Goal: Task Accomplishment & Management: Manage account settings

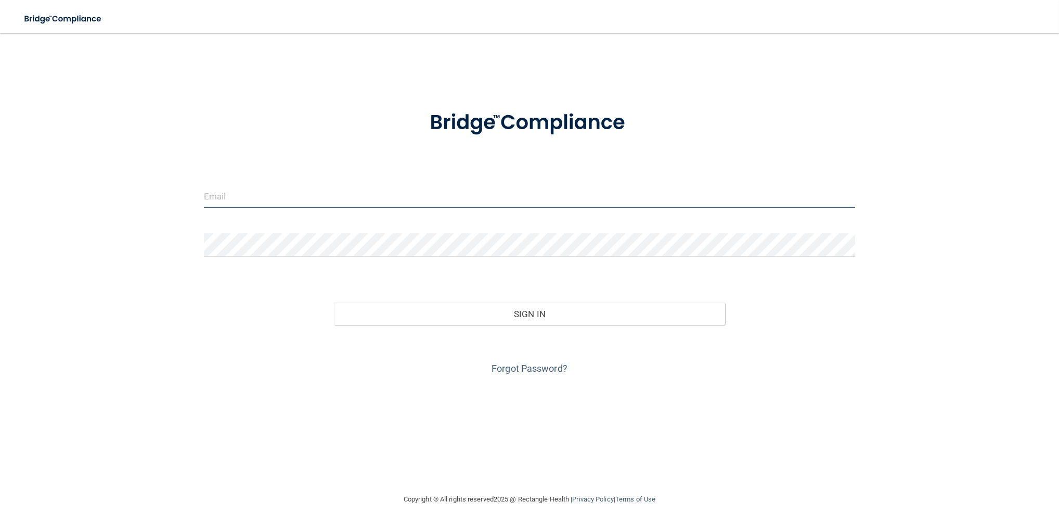
click at [284, 190] on input "email" at bounding box center [529, 195] width 651 height 23
type input "[EMAIL_ADDRESS][DOMAIN_NAME]"
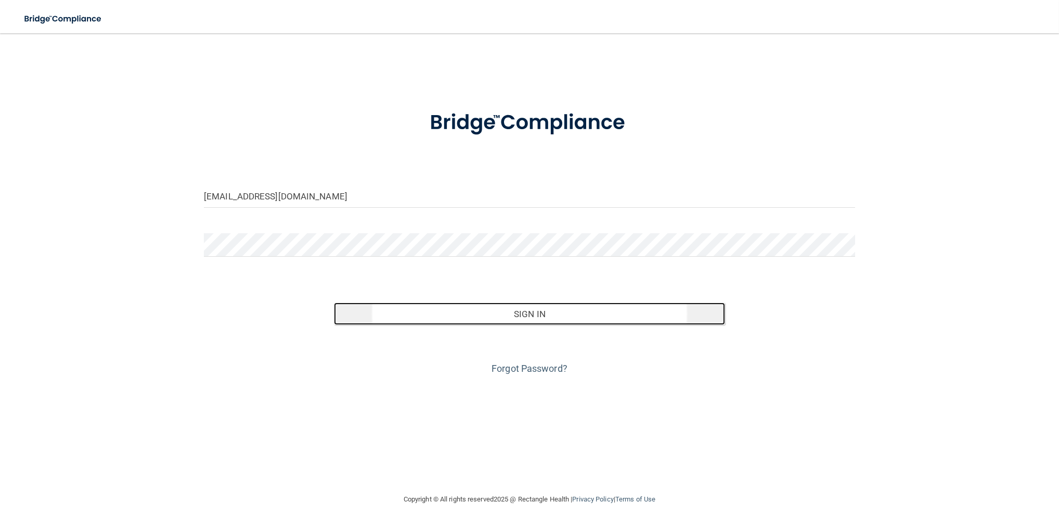
click at [482, 320] on button "Sign In" at bounding box center [529, 313] width 391 height 23
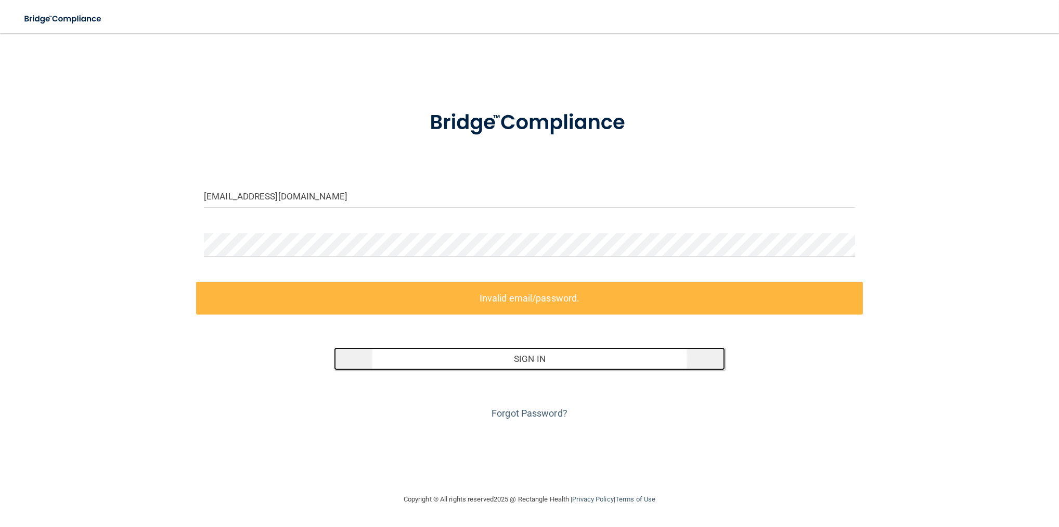
click at [520, 364] on button "Sign In" at bounding box center [529, 358] width 391 height 23
click at [523, 362] on button "Sign In" at bounding box center [529, 358] width 391 height 23
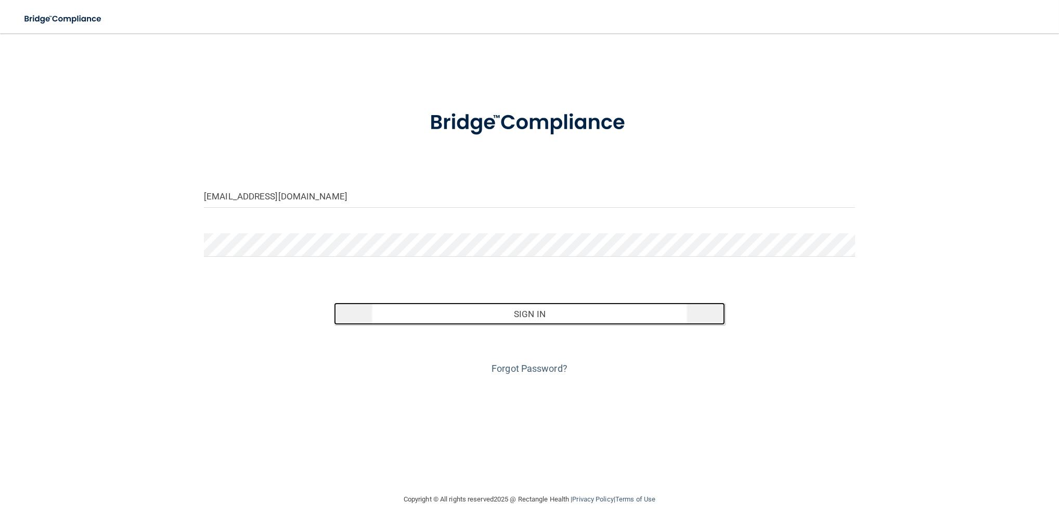
click at [517, 315] on button "Sign In" at bounding box center [529, 313] width 391 height 23
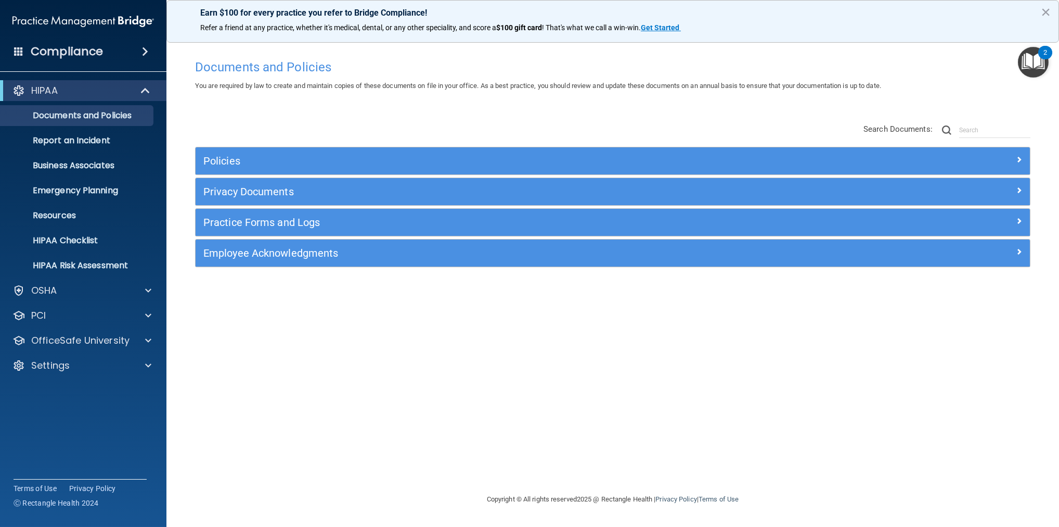
click at [1046, 66] on div "2" at bounding box center [1046, 60] width 4 height 14
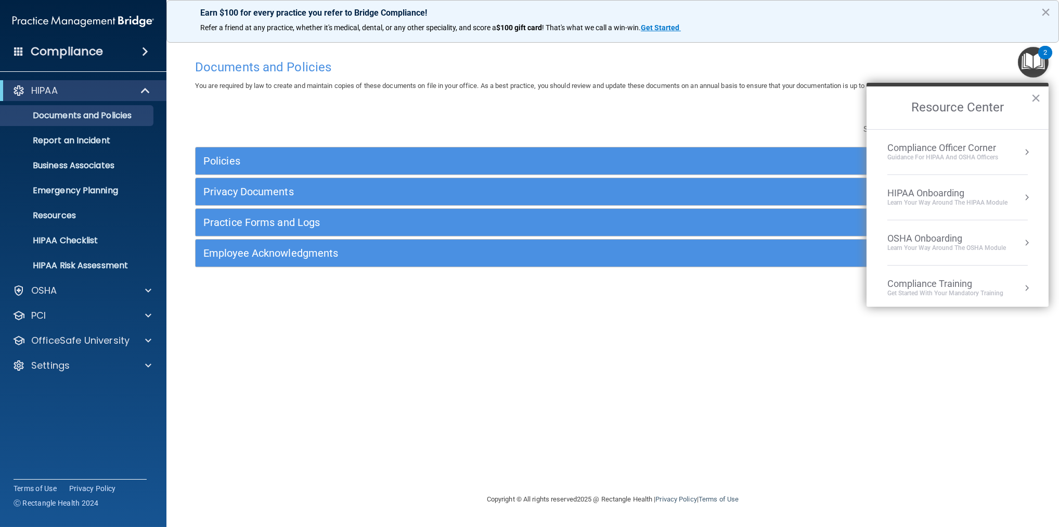
click at [95, 54] on h4 "Compliance" at bounding box center [67, 51] width 72 height 15
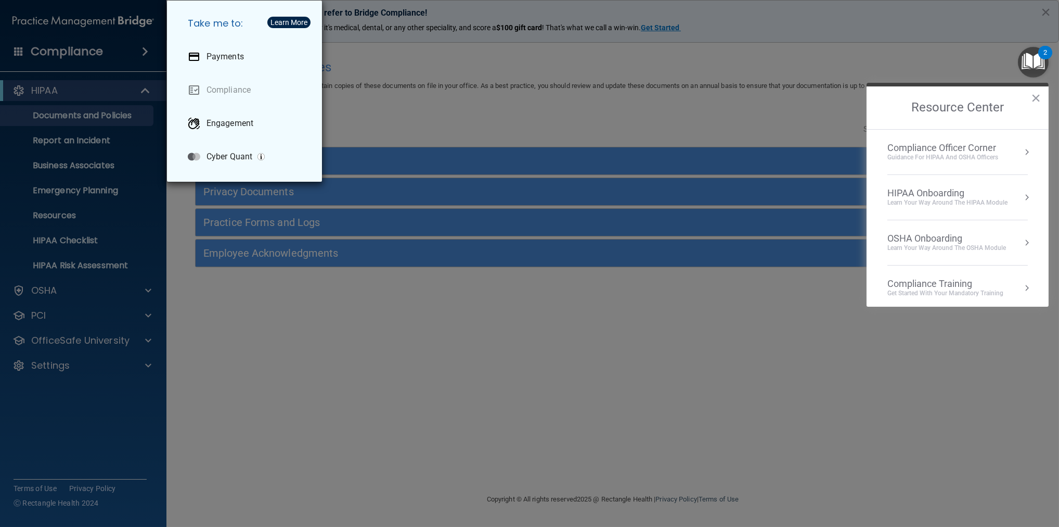
click at [65, 95] on div "Take me to: Payments Compliance Engagement Cyber Quant" at bounding box center [529, 263] width 1059 height 527
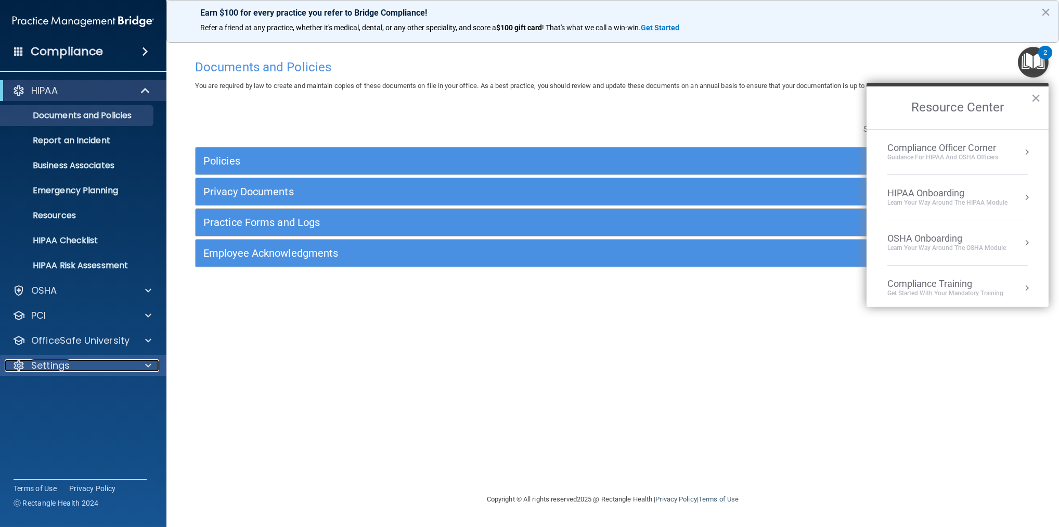
click at [153, 368] on div at bounding box center [147, 365] width 26 height 12
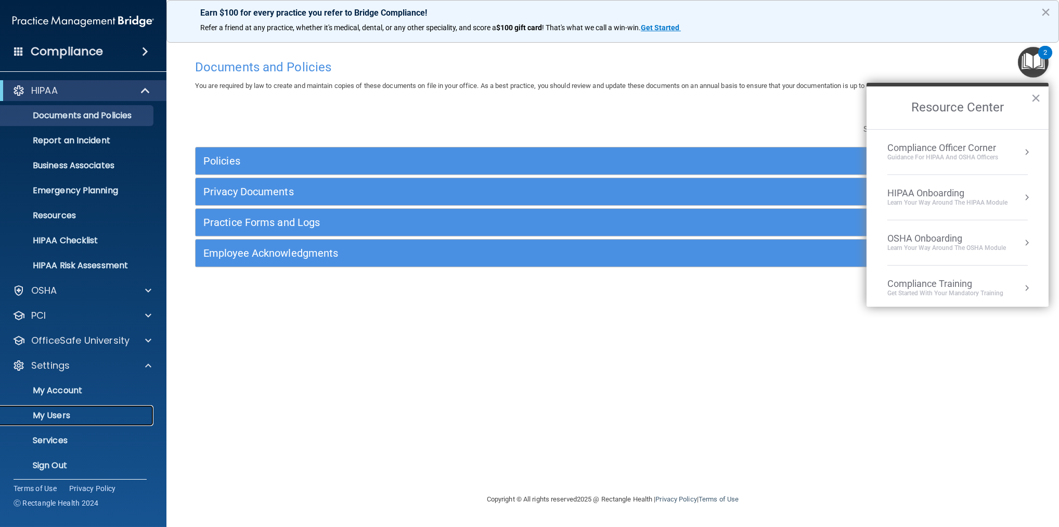
click at [60, 419] on p "My Users" at bounding box center [78, 415] width 142 height 10
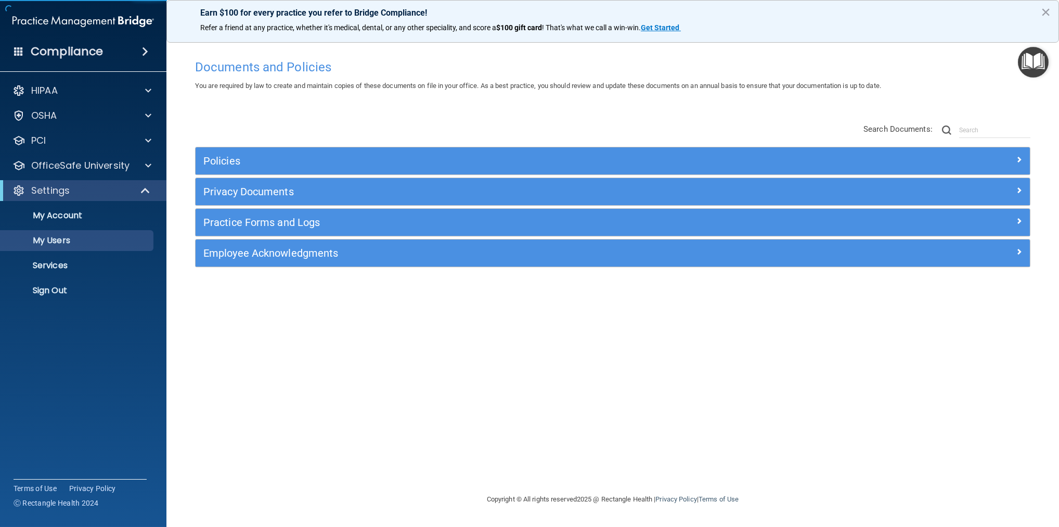
select select "20"
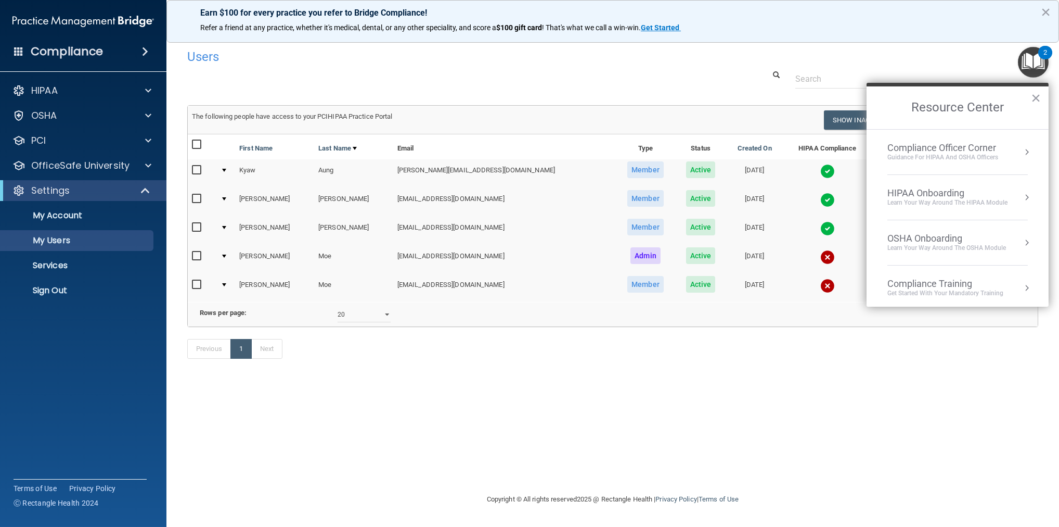
click at [1042, 97] on h2 "Resource Center" at bounding box center [958, 107] width 182 height 43
click at [1034, 98] on button "×" at bounding box center [1036, 98] width 10 height 17
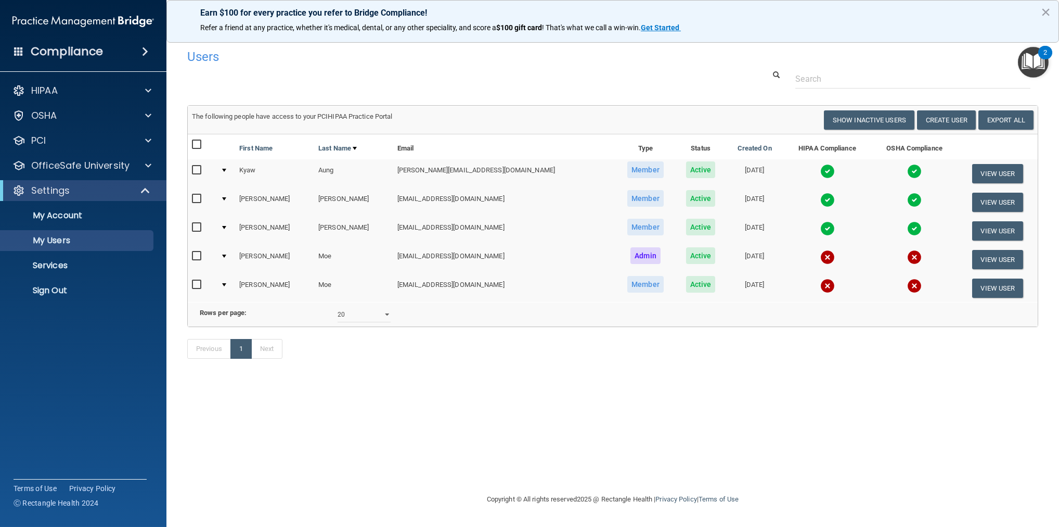
click at [194, 224] on input "checkbox" at bounding box center [198, 227] width 12 height 8
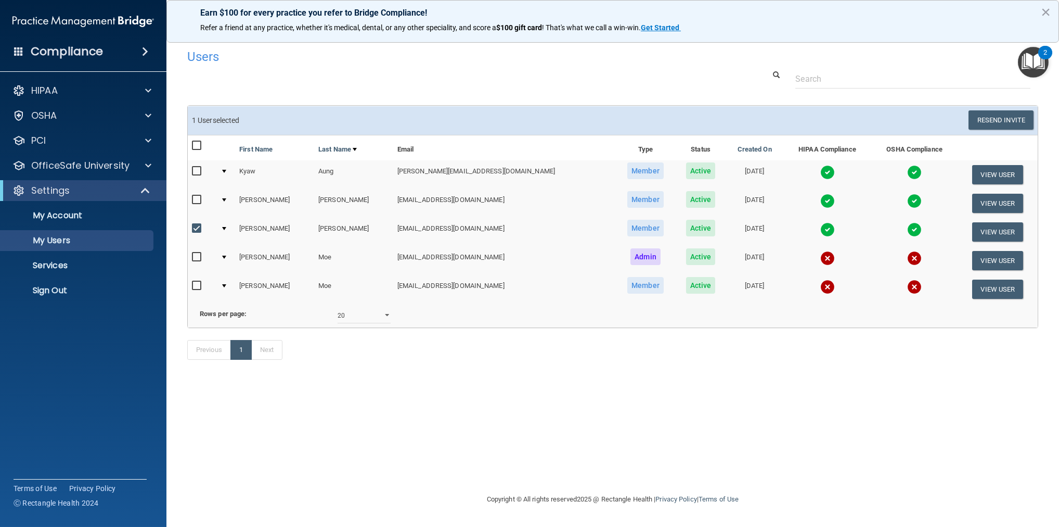
click at [196, 226] on input "checkbox" at bounding box center [198, 228] width 12 height 8
checkbox input "false"
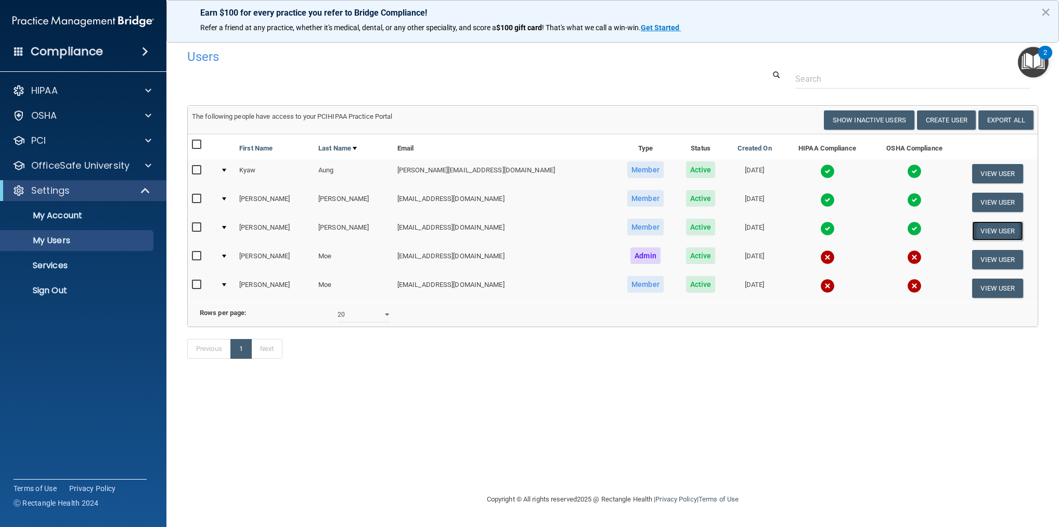
click at [1001, 229] on button "View User" at bounding box center [999, 230] width 52 height 19
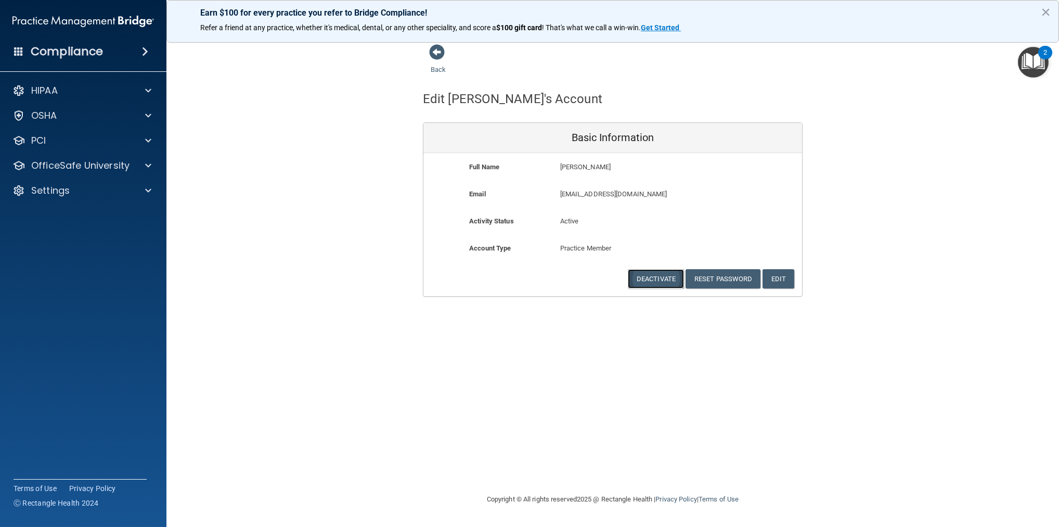
click at [664, 275] on button "Deactivate" at bounding box center [656, 278] width 56 height 19
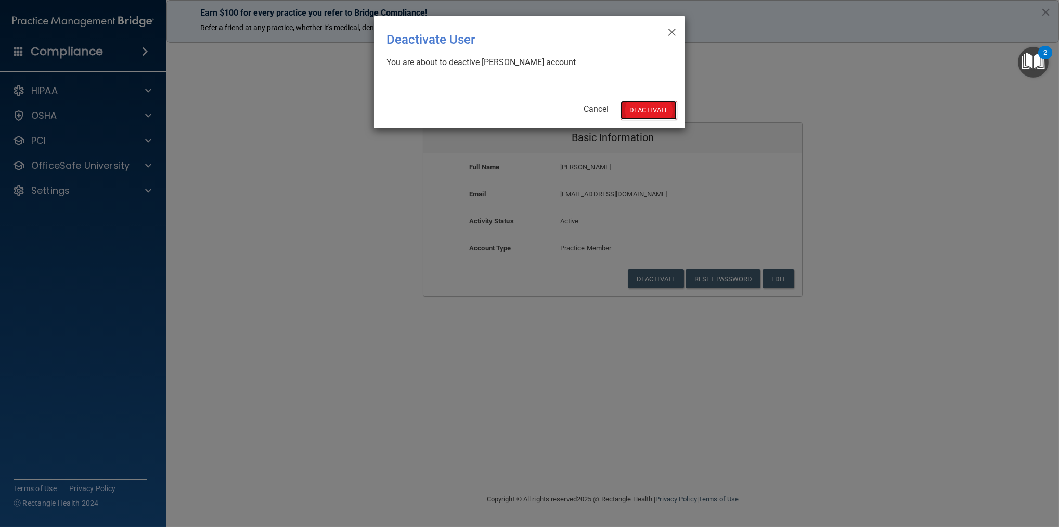
click at [663, 111] on button "Deactivate" at bounding box center [649, 109] width 56 height 19
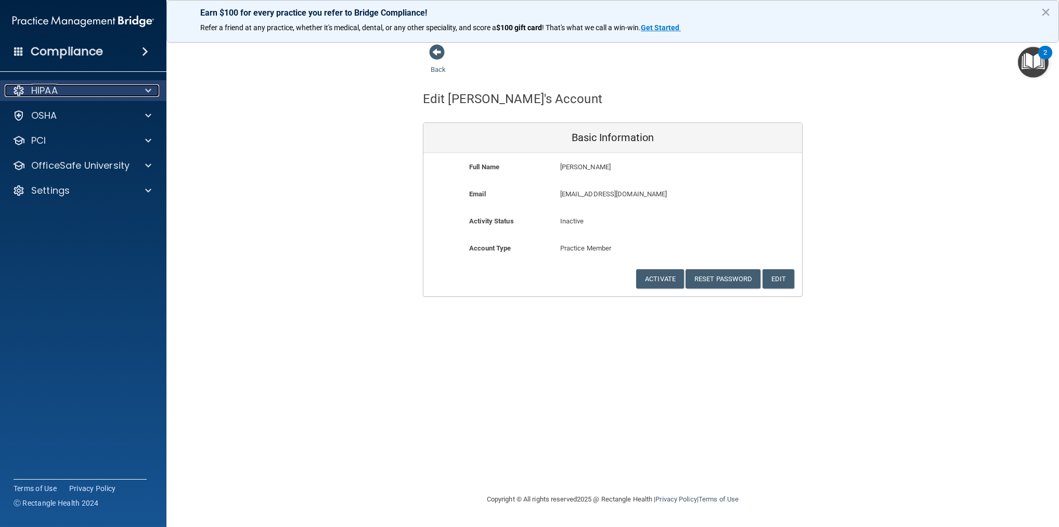
click at [66, 92] on div "HIPAA" at bounding box center [69, 90] width 129 height 12
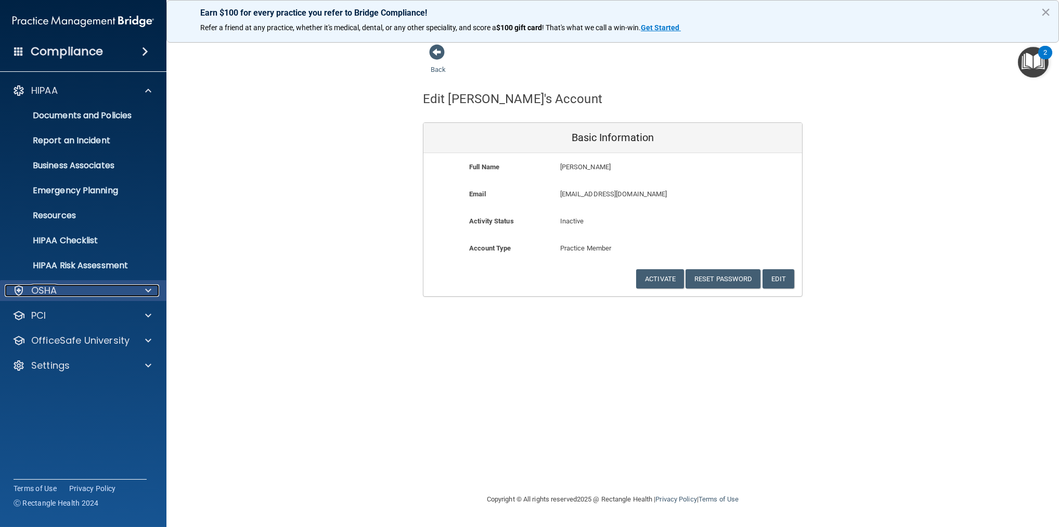
click at [59, 291] on div "OSHA" at bounding box center [69, 290] width 129 height 12
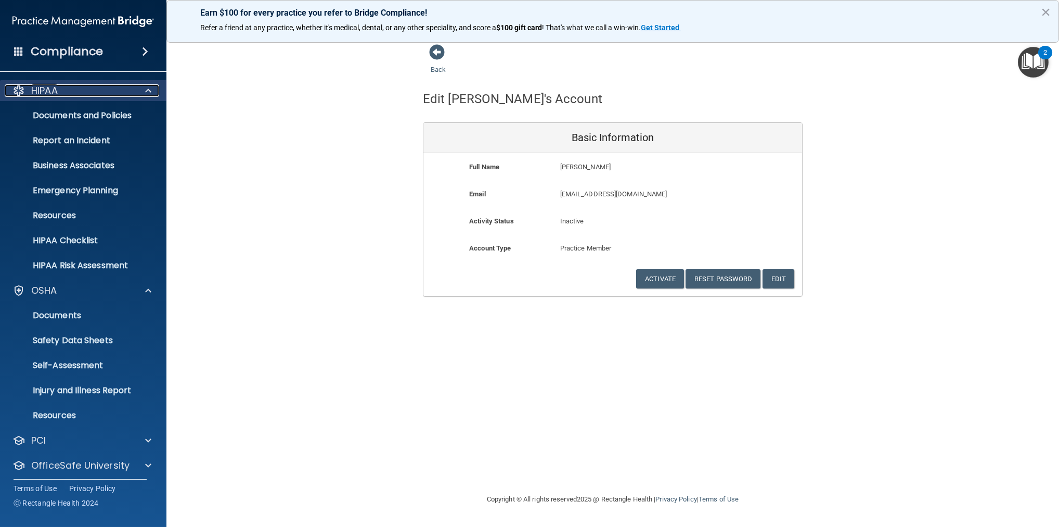
click at [62, 88] on div "HIPAA" at bounding box center [69, 90] width 129 height 12
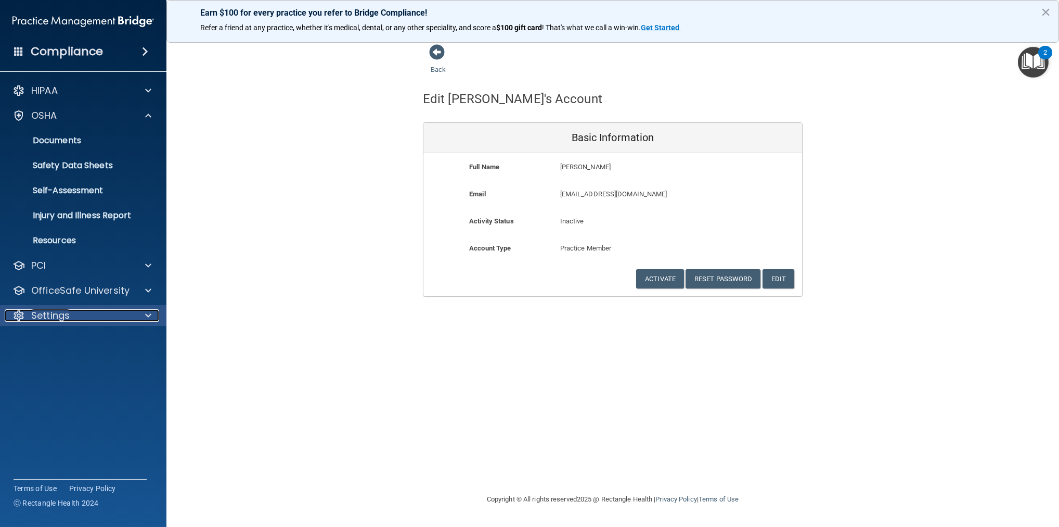
click at [81, 321] on div "Settings" at bounding box center [69, 315] width 129 height 12
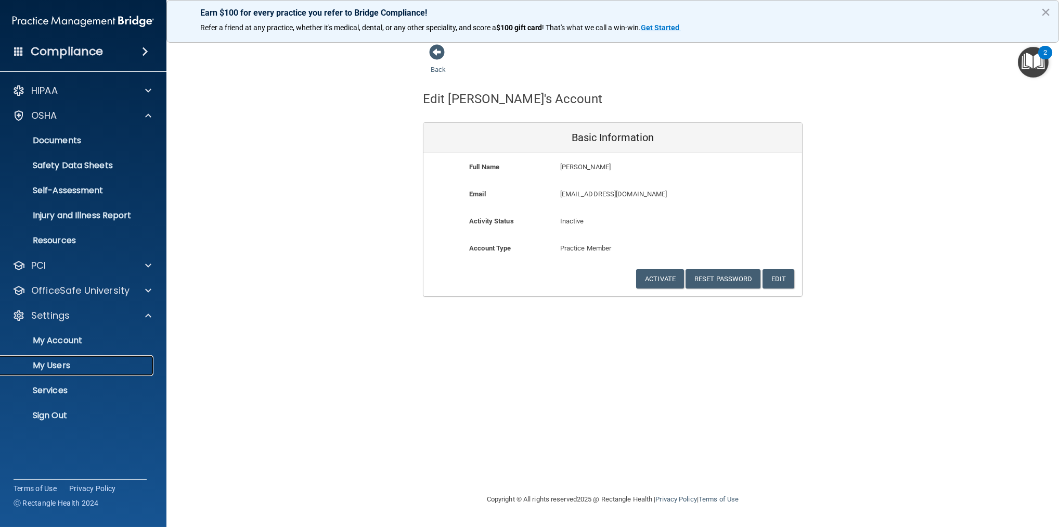
click at [59, 366] on p "My Users" at bounding box center [78, 365] width 142 height 10
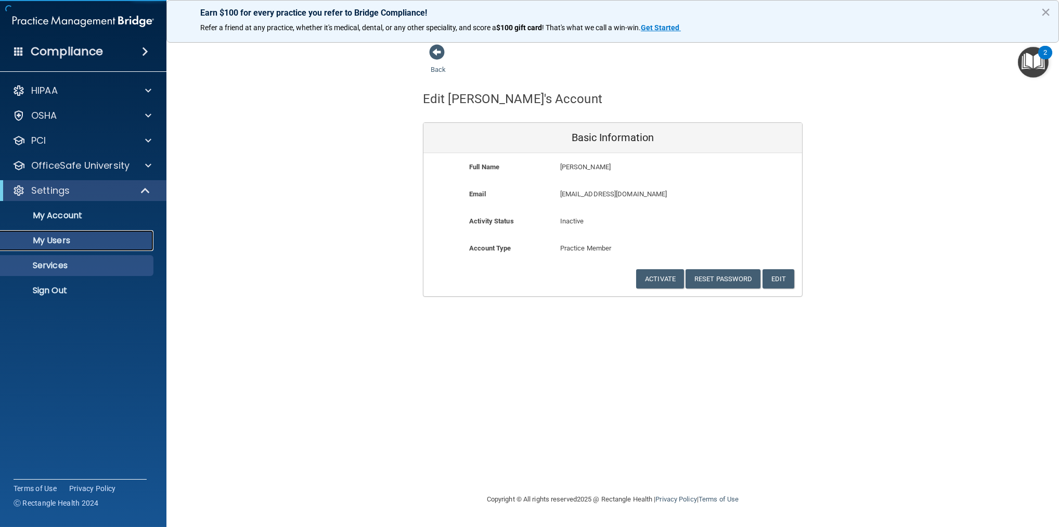
select select "20"
